Goal: Task Accomplishment & Management: Use online tool/utility

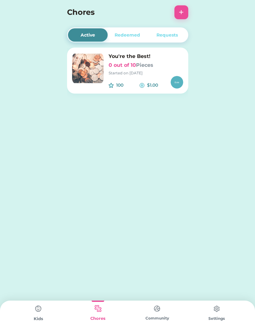
click at [142, 67] on font "Pieces" at bounding box center [144, 65] width 17 height 6
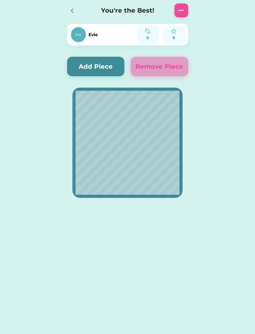
click at [83, 64] on button "Add Piece" at bounding box center [96, 67] width 58 height 20
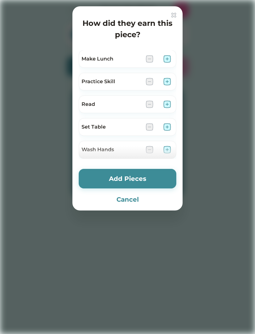
scroll to position [229, 0]
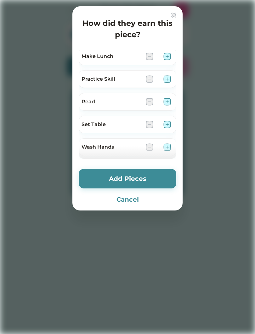
click at [168, 103] on img at bounding box center [167, 102] width 8 height 8
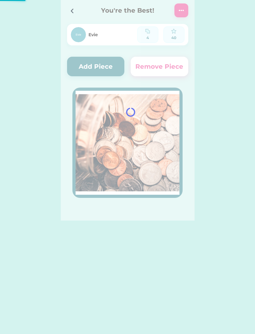
click at [133, 135] on div at bounding box center [128, 110] width 134 height 220
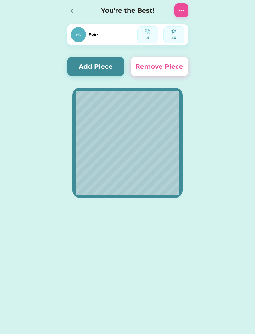
click at [99, 65] on button "Add Piece" at bounding box center [96, 67] width 58 height 20
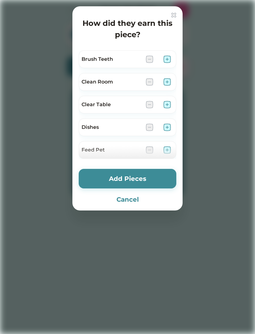
click at [164, 56] on img at bounding box center [167, 59] width 8 height 8
click at [115, 177] on button "Add Pieces" at bounding box center [128, 179] width 98 height 20
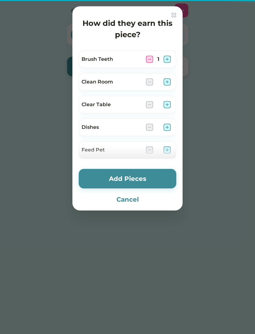
click at [116, 178] on button "Add Pieces" at bounding box center [128, 179] width 98 height 20
